Goal: Check status: Check status

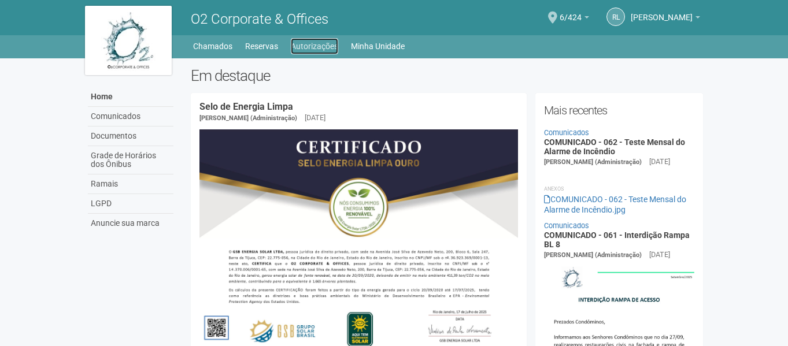
click at [313, 47] on link "Autorizações" at bounding box center [314, 46] width 47 height 16
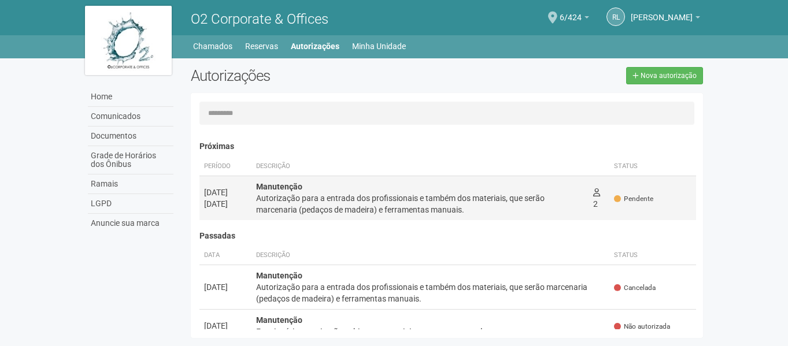
click at [433, 214] on div "Autorização para a entrada dos profissionais e também dos materiais, que serão …" at bounding box center [420, 203] width 328 height 23
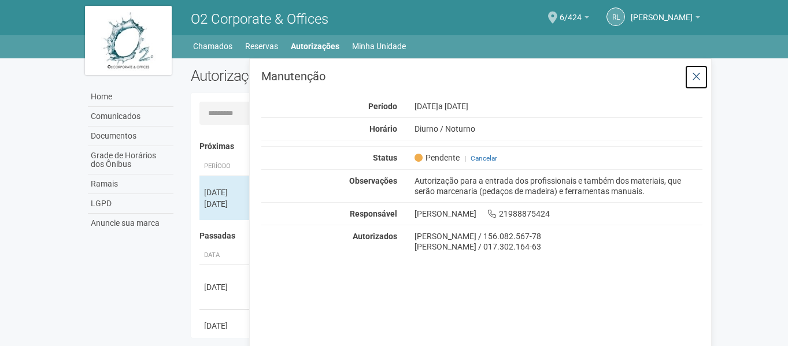
click at [699, 73] on icon at bounding box center [696, 77] width 9 height 12
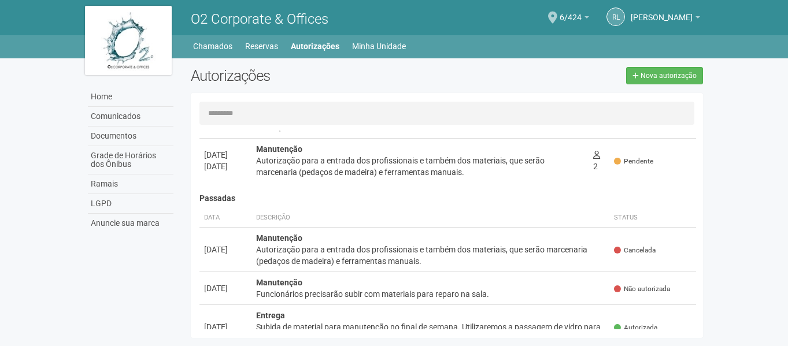
scroll to position [58, 0]
